Goal: Task Accomplishment & Management: Manage account settings

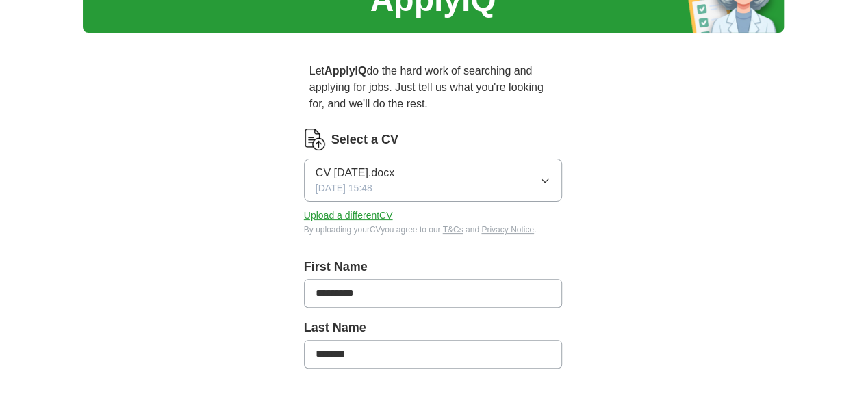
scroll to position [20, 0]
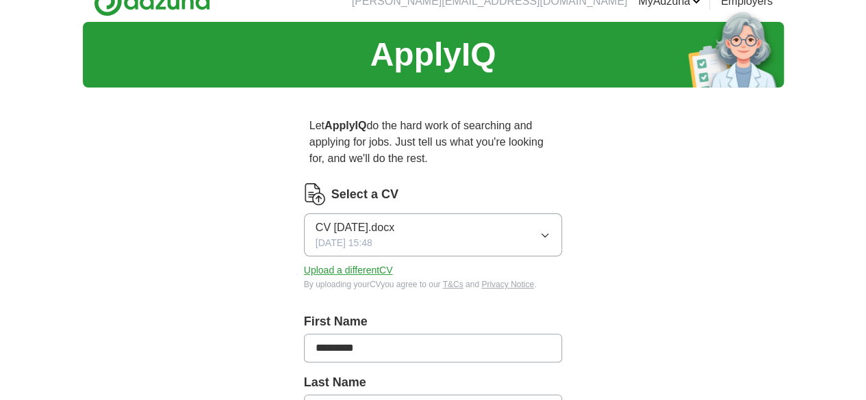
click at [563, 222] on button "CV [DATE].docx [DATE] 15:48" at bounding box center [433, 235] width 259 height 43
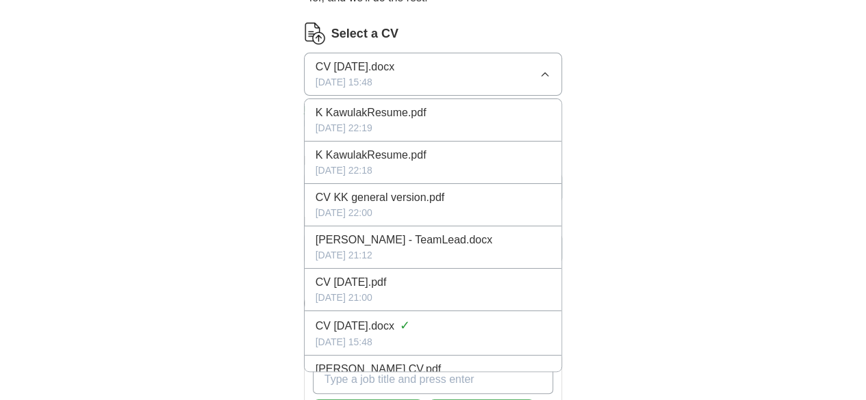
scroll to position [0, 0]
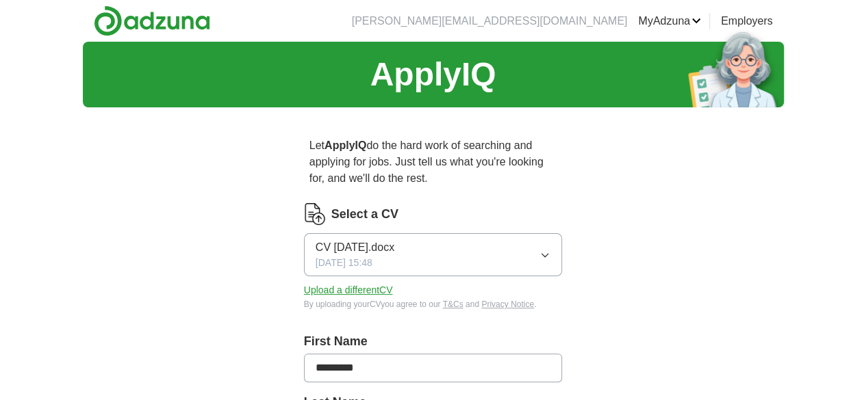
click at [671, 75] on section "ApplyIQ" at bounding box center [433, 75] width 701 height 66
click at [560, 240] on button "CV [DATE].docx [DATE] 15:48" at bounding box center [433, 254] width 259 height 43
click at [330, 283] on button "Upload a different CV" at bounding box center [348, 290] width 89 height 14
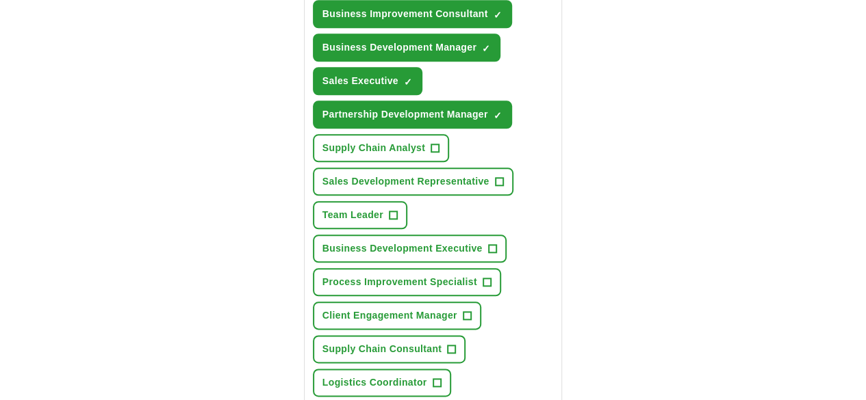
scroll to position [658, 0]
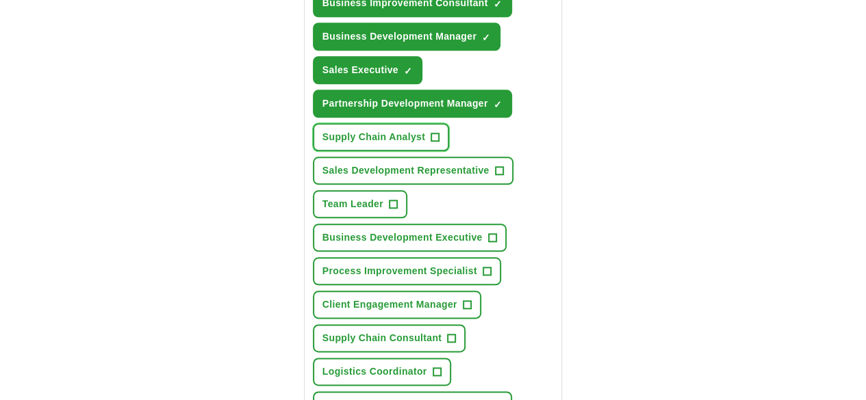
click at [374, 130] on span "Supply Chain Analyst" at bounding box center [373, 137] width 103 height 14
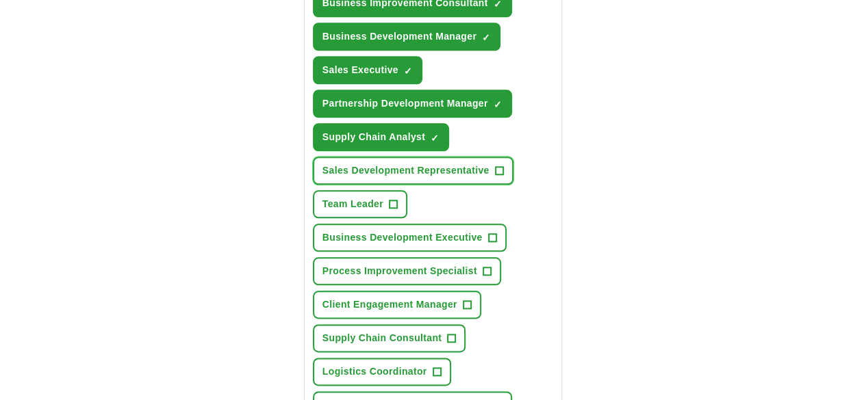
click at [412, 164] on span "Sales Development Representative" at bounding box center [405, 171] width 167 height 14
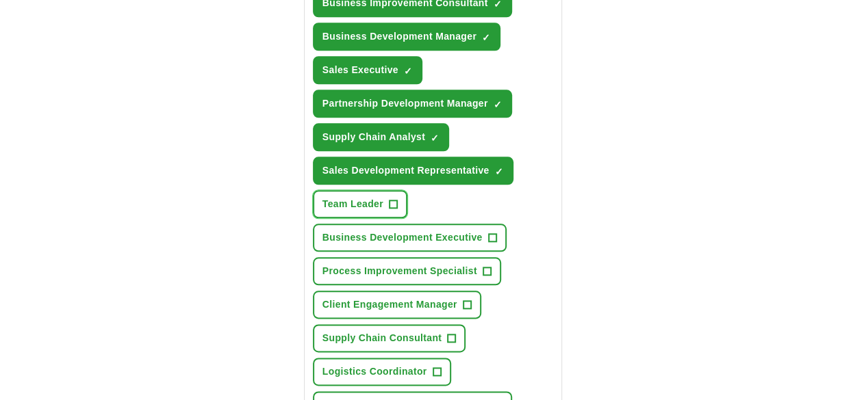
click at [383, 197] on span "Team Leader" at bounding box center [352, 204] width 61 height 14
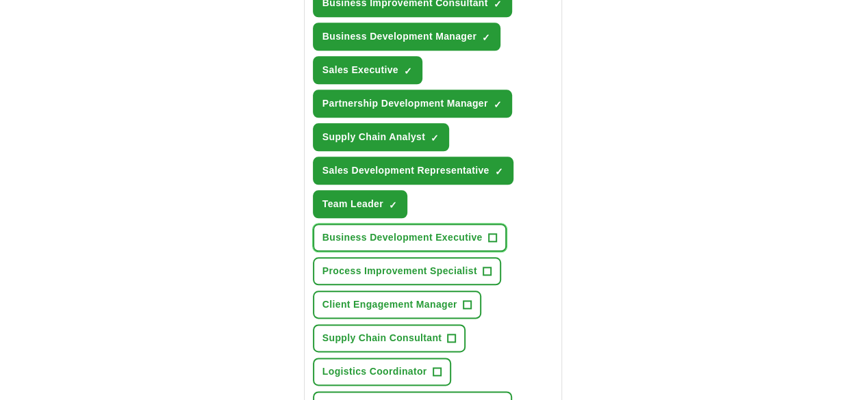
click at [428, 231] on span "Business Development Executive" at bounding box center [402, 238] width 160 height 14
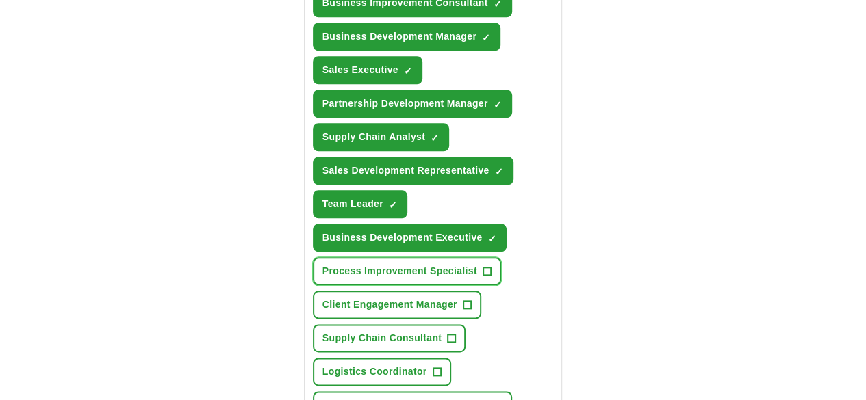
click at [425, 264] on span "Process Improvement Specialist" at bounding box center [399, 271] width 155 height 14
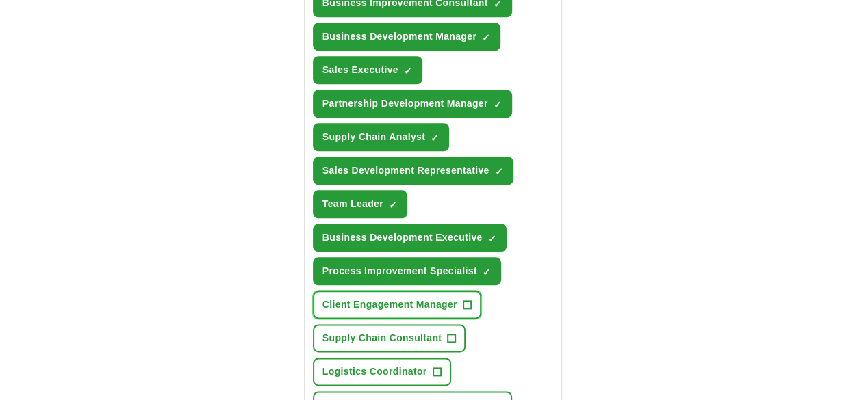
click at [411, 298] on span "Client Engagement Manager" at bounding box center [389, 305] width 135 height 14
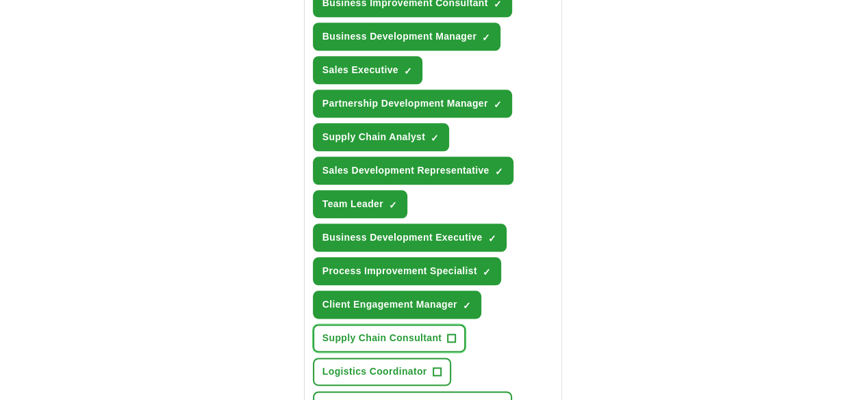
click at [392, 331] on span "Supply Chain Consultant" at bounding box center [382, 338] width 120 height 14
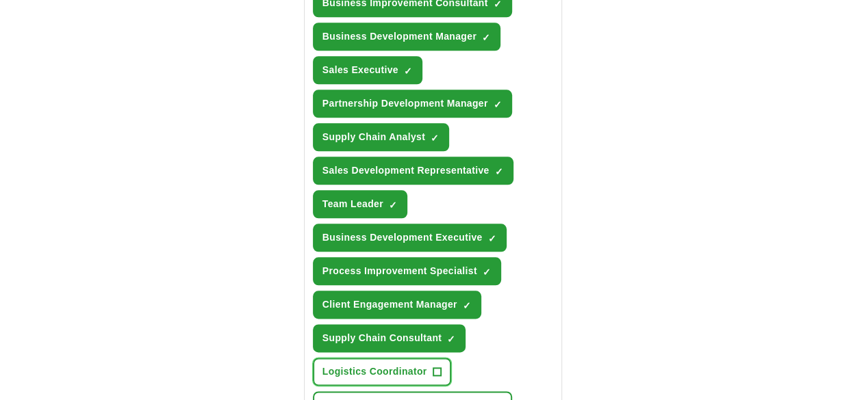
click at [451, 358] on button "Logistics Coordinator +" at bounding box center [382, 372] width 138 height 28
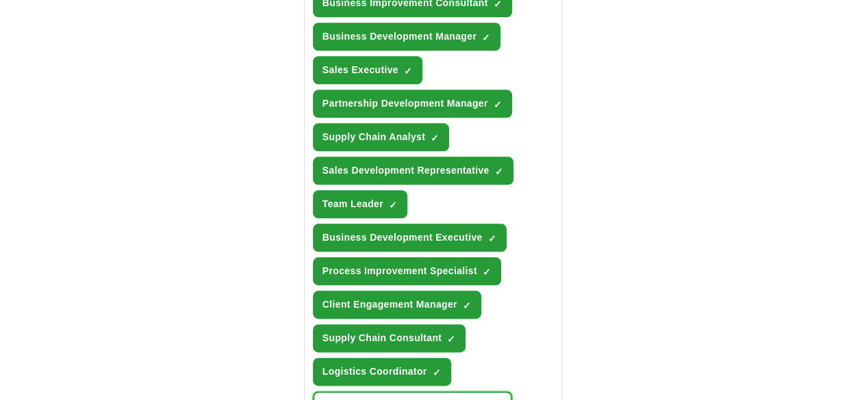
click at [413, 398] on span "Business Development Consultant" at bounding box center [405, 405] width 166 height 14
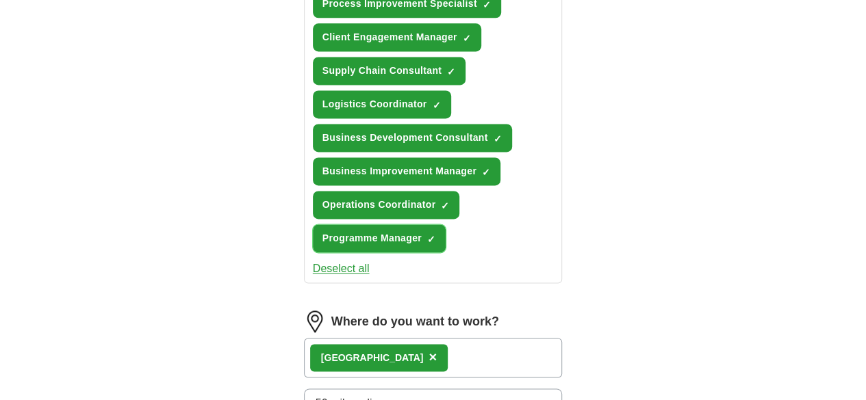
scroll to position [927, 0]
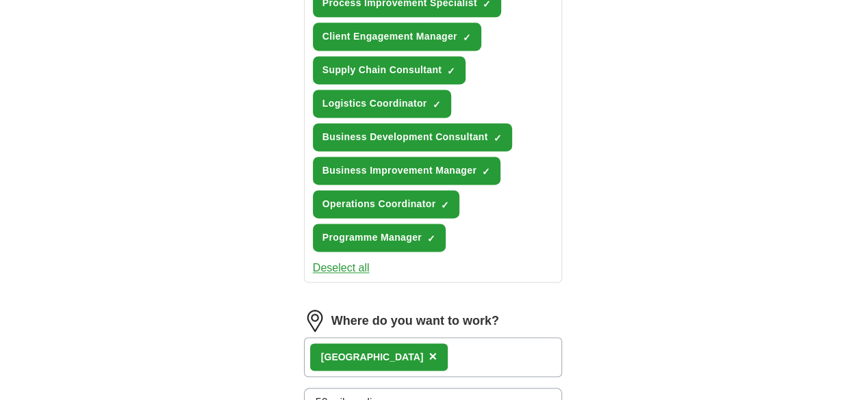
click at [441, 337] on div "Newport ×" at bounding box center [433, 357] width 259 height 40
click at [401, 337] on div "Newport ×" at bounding box center [433, 357] width 259 height 40
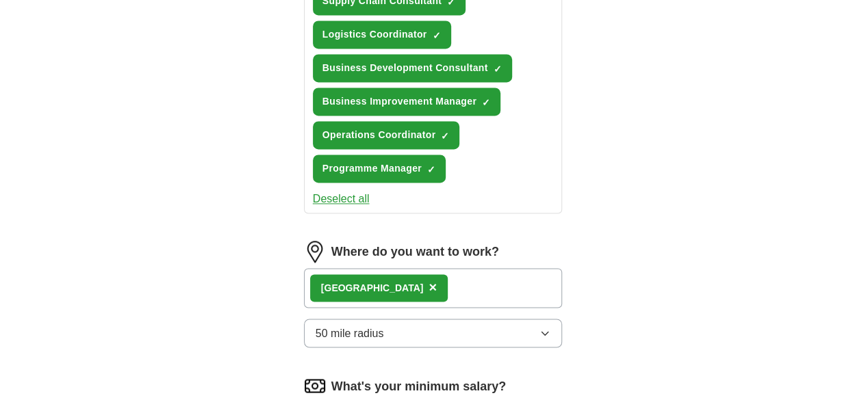
scroll to position [998, 0]
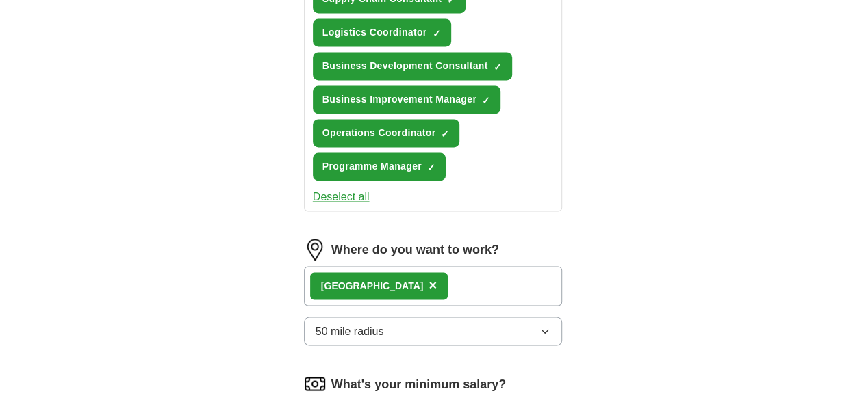
click at [550, 326] on icon "button" at bounding box center [544, 331] width 11 height 11
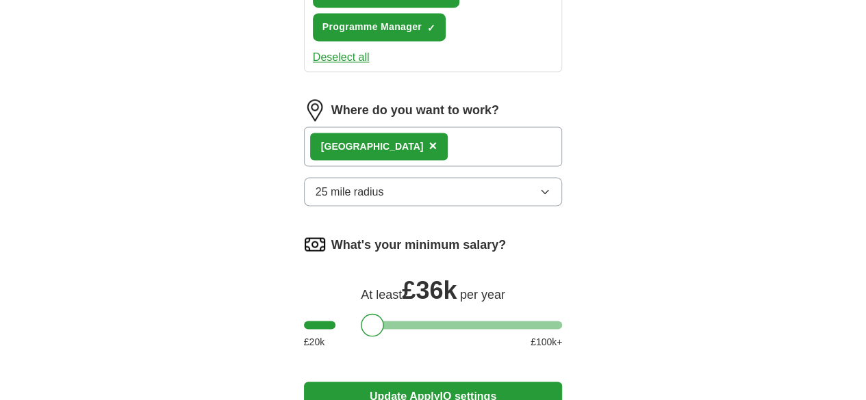
scroll to position [1141, 0]
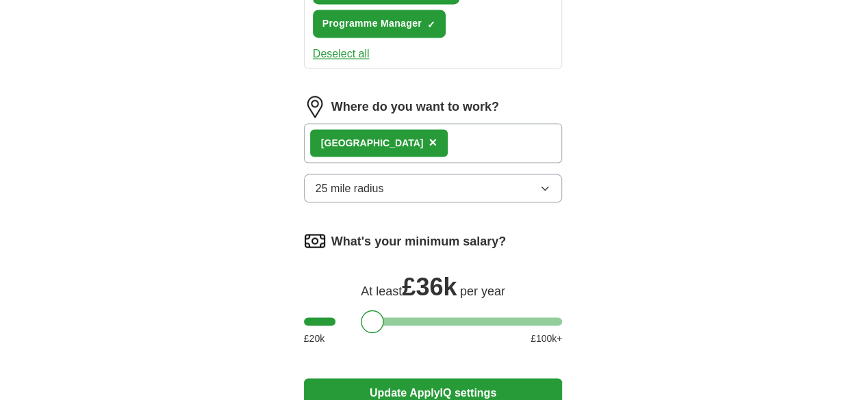
click at [517, 379] on button "Update ApplyIQ settings" at bounding box center [433, 393] width 259 height 29
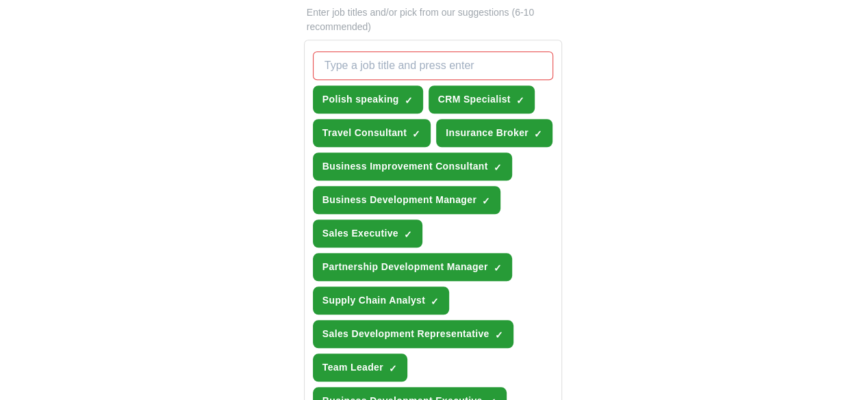
scroll to position [497, 0]
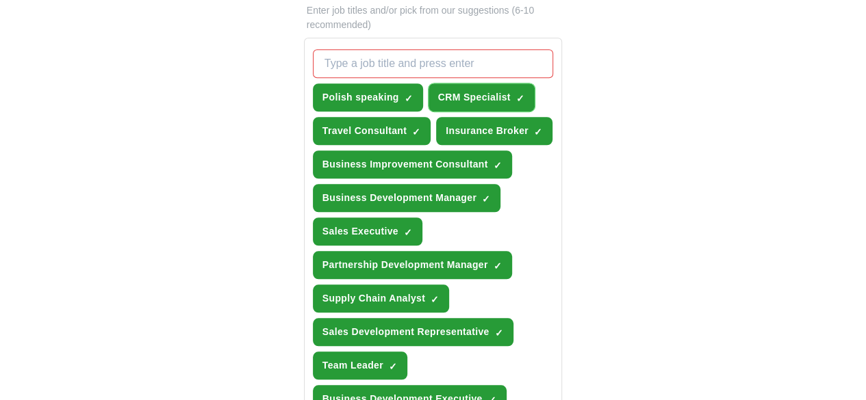
click at [0, 0] on span "×" at bounding box center [0, 0] width 0 height 0
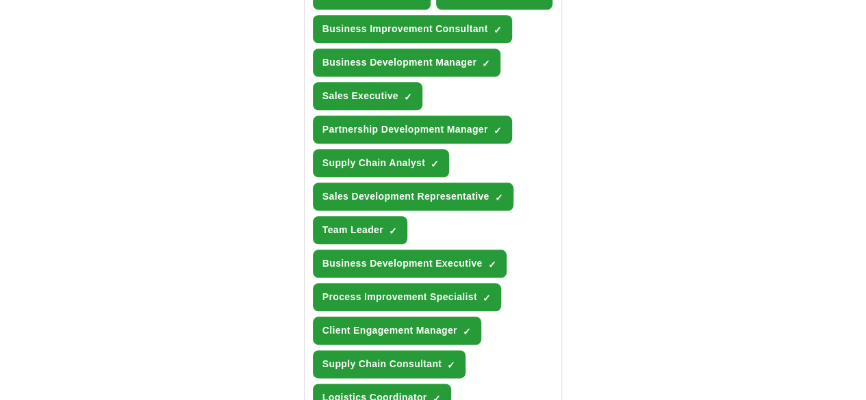
scroll to position [635, 0]
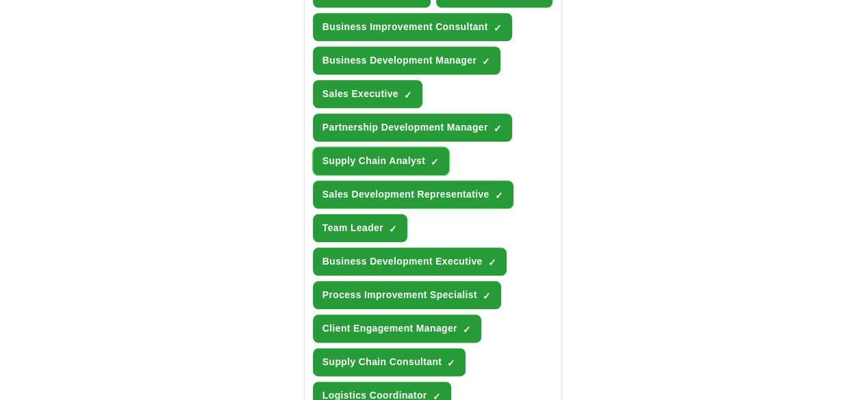
click at [431, 157] on span "✓ ×" at bounding box center [435, 161] width 9 height 8
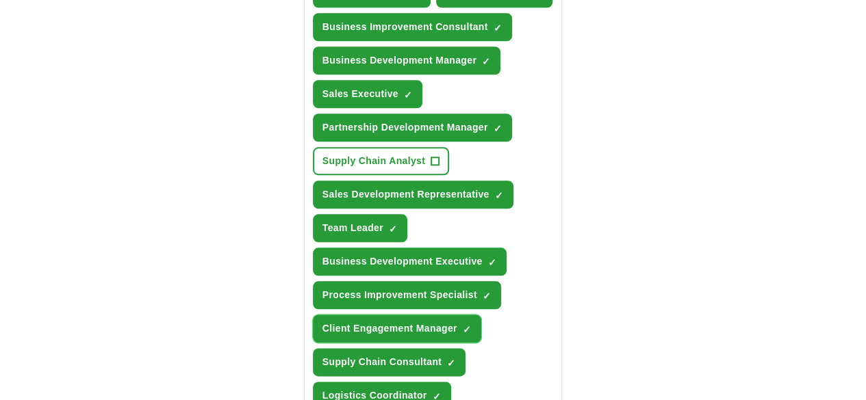
click at [0, 0] on span "×" at bounding box center [0, 0] width 0 height 0
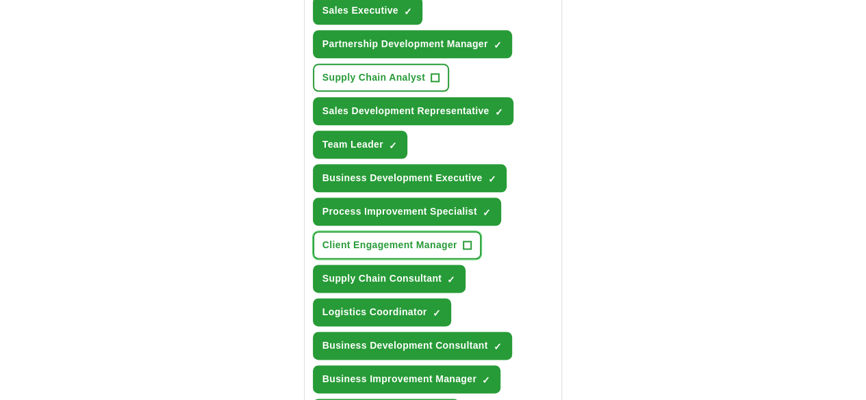
scroll to position [719, 0]
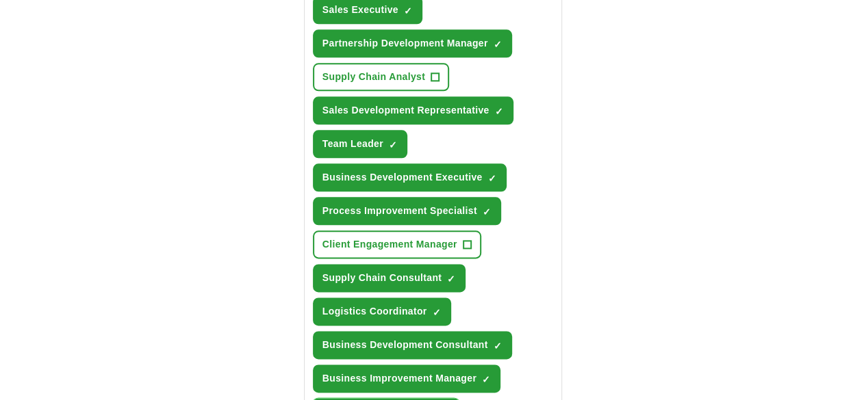
click at [0, 0] on span "×" at bounding box center [0, 0] width 0 height 0
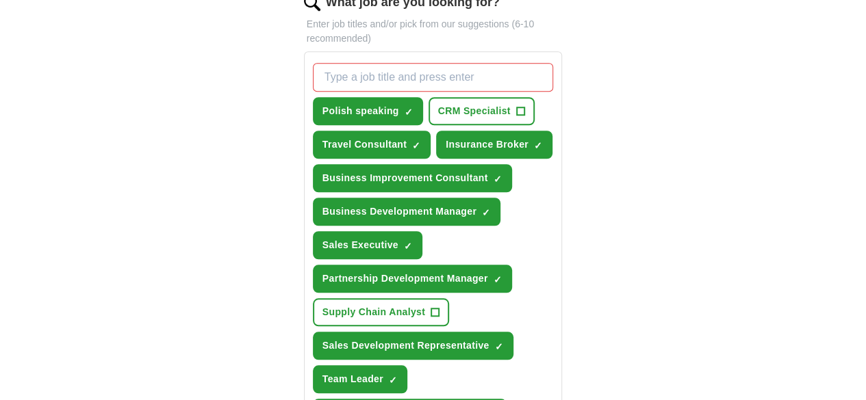
scroll to position [483, 0]
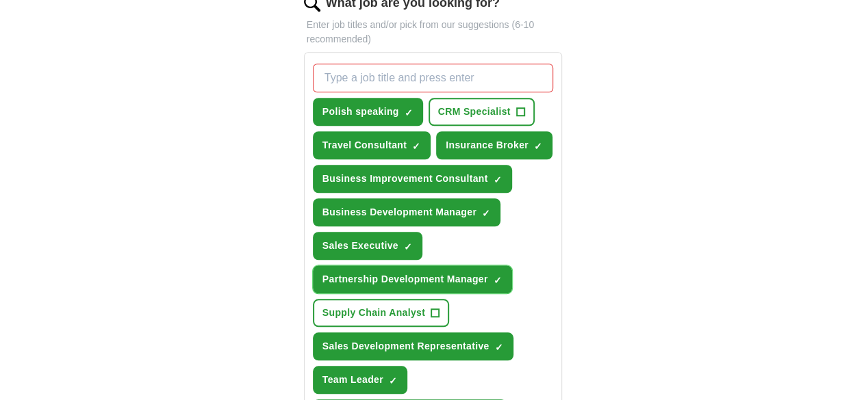
click at [494, 276] on span "✓ ×" at bounding box center [498, 280] width 9 height 8
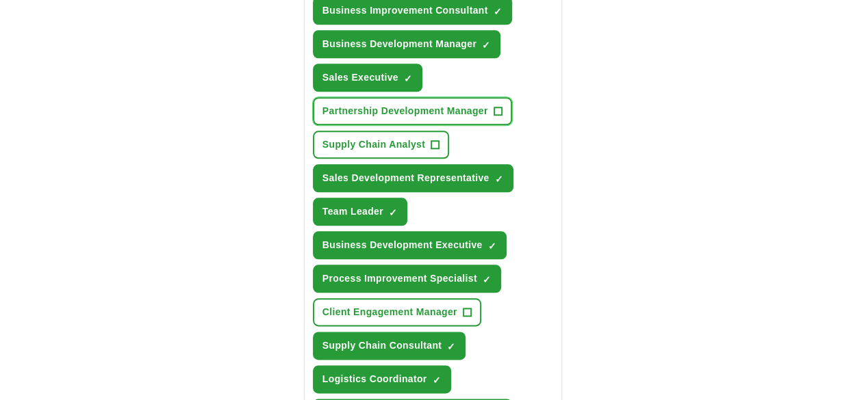
scroll to position [652, 0]
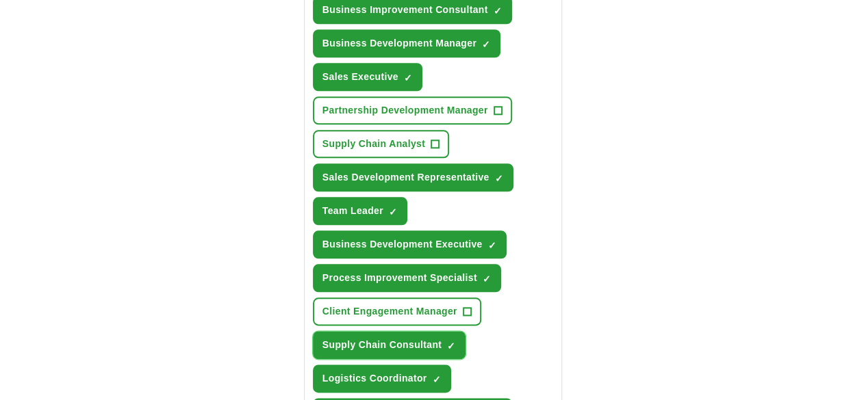
click at [422, 331] on button "Supply Chain Consultant ✓ ×" at bounding box center [389, 345] width 153 height 28
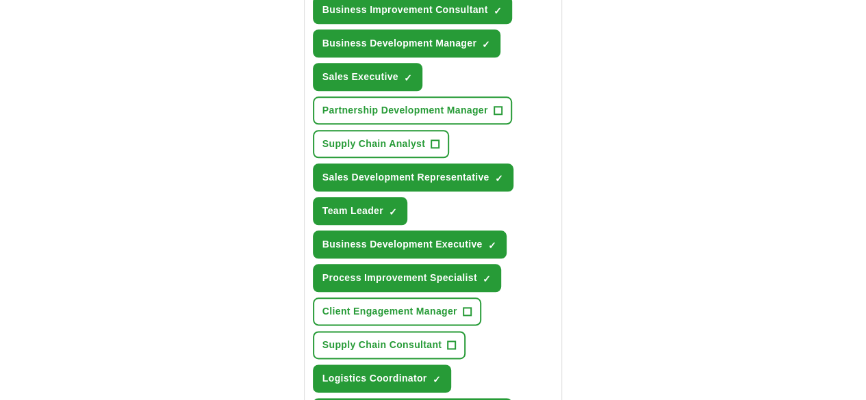
click at [0, 0] on span "×" at bounding box center [0, 0] width 0 height 0
click at [451, 365] on button "Logistics Coordinator ✓ ×" at bounding box center [382, 379] width 138 height 28
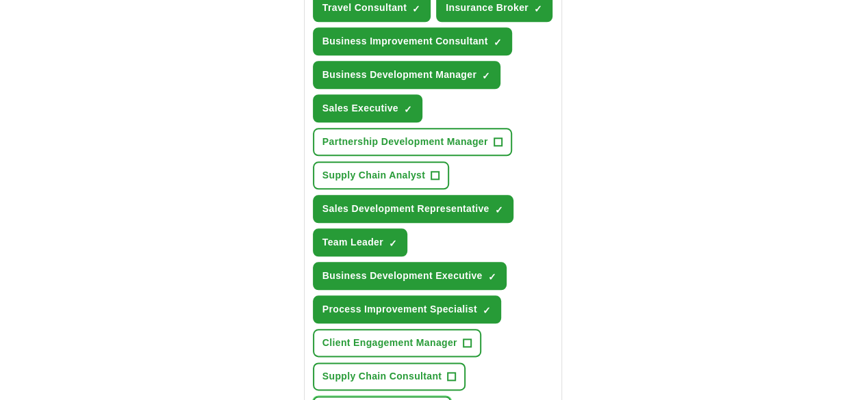
scroll to position [628, 0]
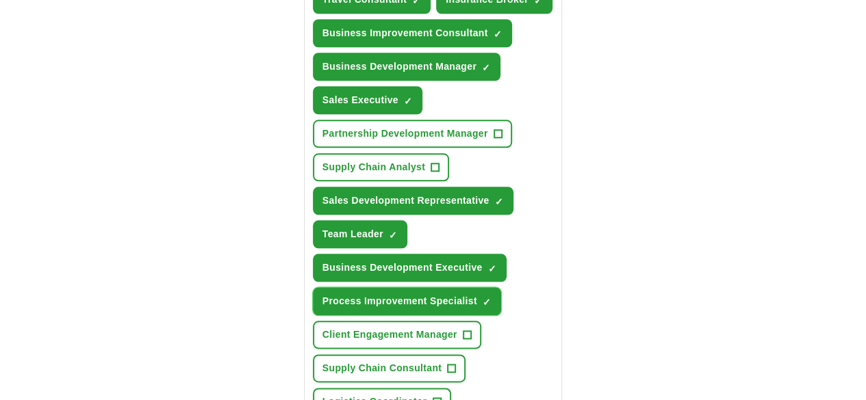
click at [0, 0] on span "×" at bounding box center [0, 0] width 0 height 0
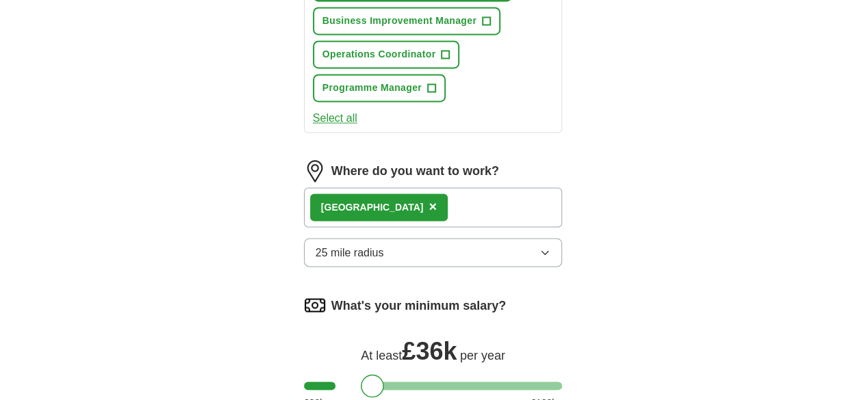
scroll to position [1087, 0]
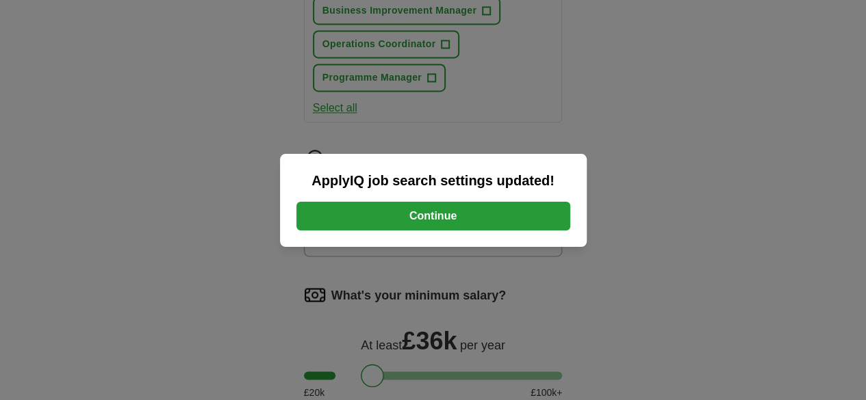
click at [481, 216] on button "Continue" at bounding box center [433, 216] width 274 height 29
